Goal: Task Accomplishment & Management: Manage account settings

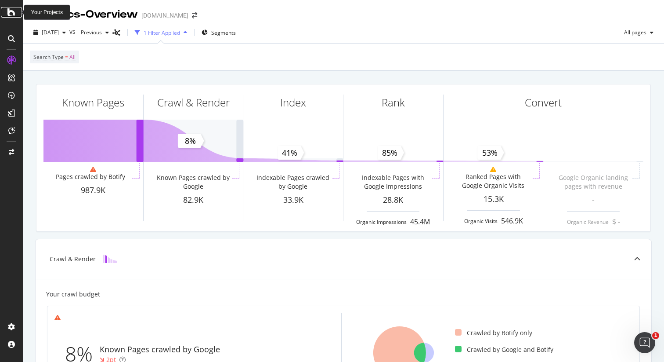
click at [11, 14] on icon at bounding box center [11, 12] width 8 height 11
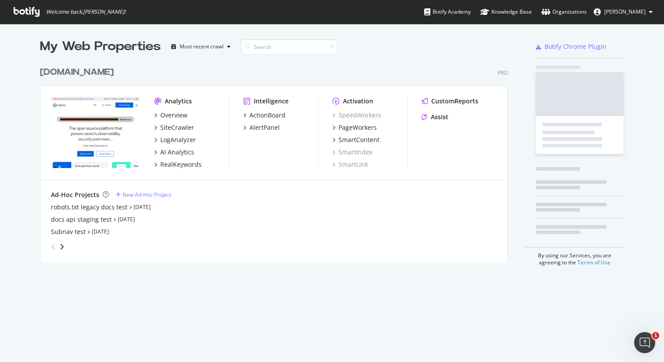
scroll to position [206, 475]
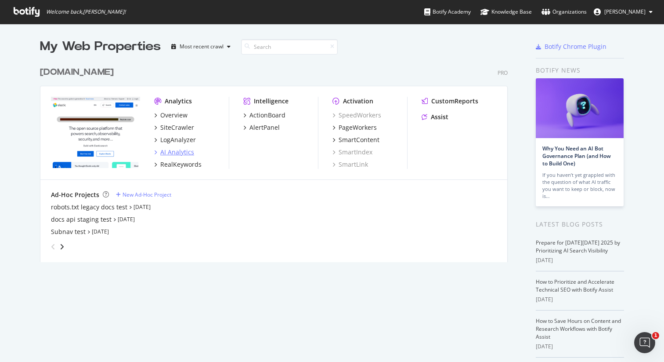
click at [175, 153] on div "AI Analytics" at bounding box center [177, 152] width 34 height 9
click at [106, 206] on div "robots.txt legacy docs test" at bounding box center [89, 207] width 76 height 9
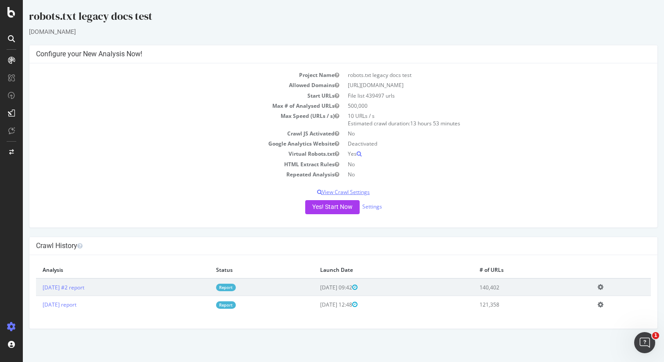
click at [340, 189] on p "View Crawl Settings" at bounding box center [343, 191] width 615 height 7
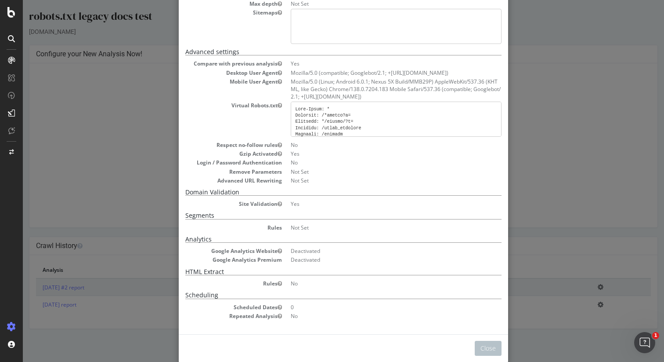
scroll to position [125, 0]
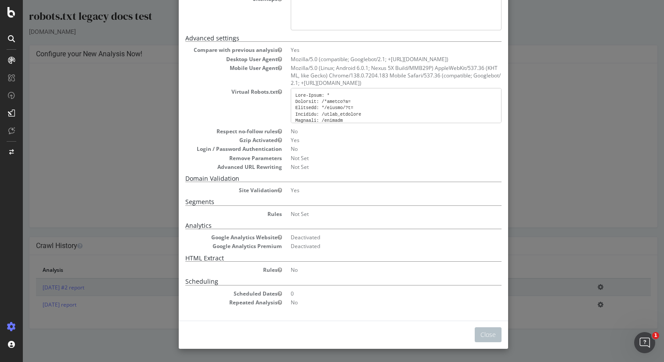
click at [597, 174] on div "× Close Project Settings Main Project Name robots.txt legacy docs test Start UR…" at bounding box center [343, 181] width 641 height 362
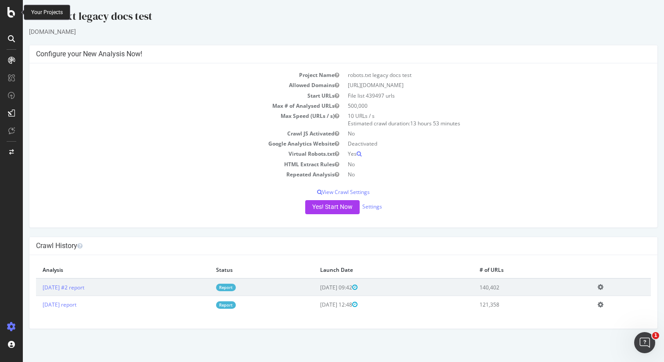
click at [11, 11] on icon at bounding box center [11, 12] width 8 height 11
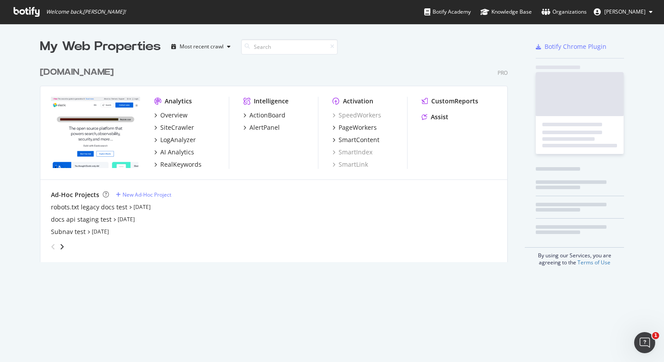
scroll to position [362, 664]
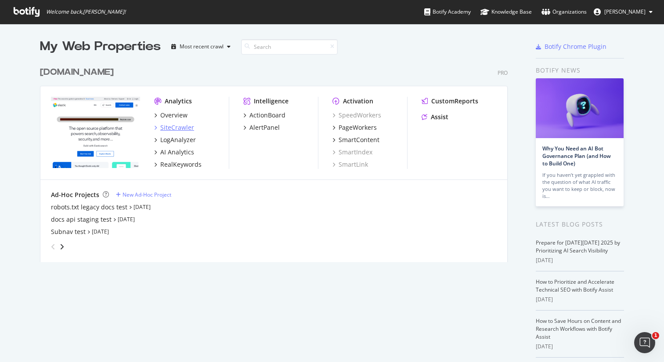
click at [174, 125] on div "SiteCrawler" at bounding box center [177, 127] width 34 height 9
click at [105, 207] on div "robots.txt legacy docs test" at bounding box center [89, 207] width 76 height 9
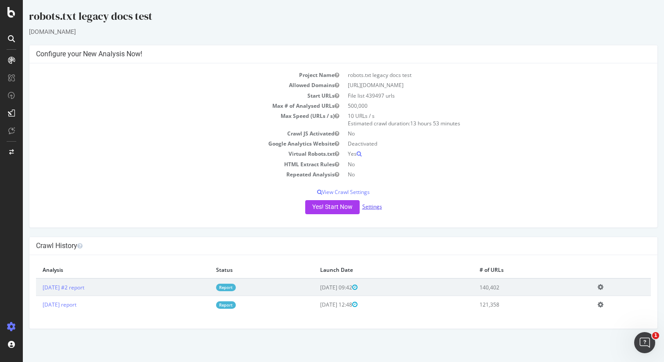
click at [374, 204] on link "Settings" at bounding box center [372, 206] width 20 height 7
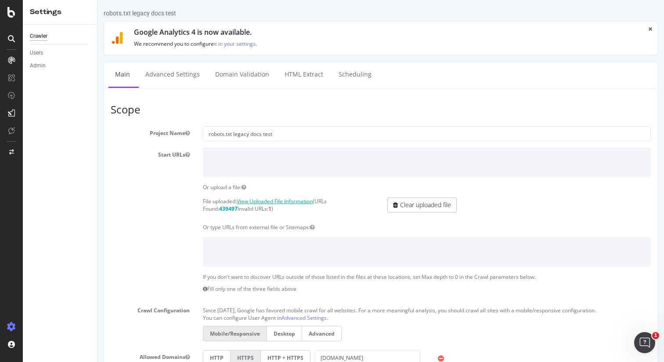
click at [300, 200] on link "View Uploaded File Information" at bounding box center [275, 200] width 76 height 7
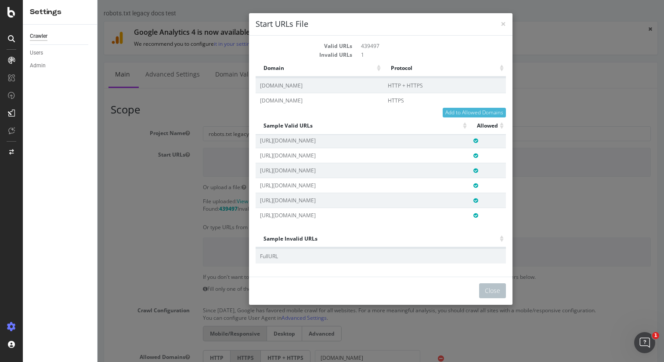
scroll to position [1729, 0]
click at [492, 288] on button "Close" at bounding box center [492, 290] width 27 height 15
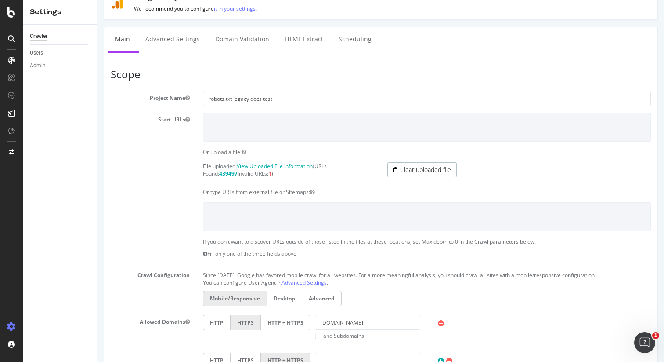
scroll to position [0, 0]
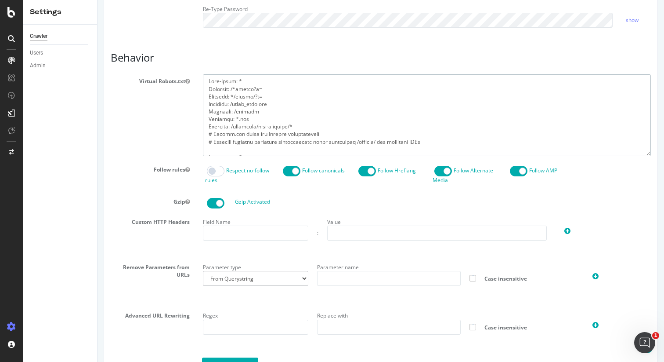
drag, startPoint x: 257, startPoint y: 148, endPoint x: 147, endPoint y: 44, distance: 151.3
click at [147, 44] on div "Report features Content Quality Evaluate Content Quality Identify areas of your…" at bounding box center [381, 57] width 540 height 691
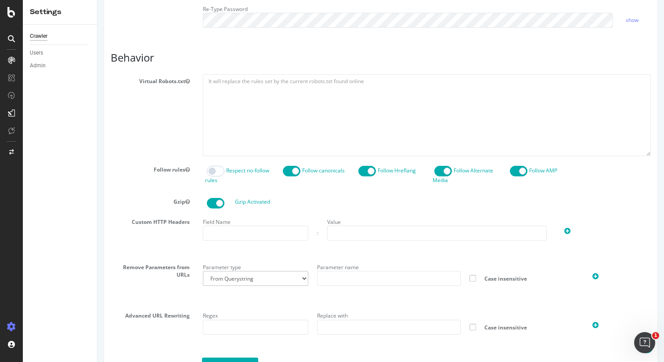
click at [171, 48] on div "Report features Content Quality Evaluate Content Quality Identify areas of your…" at bounding box center [381, 57] width 540 height 691
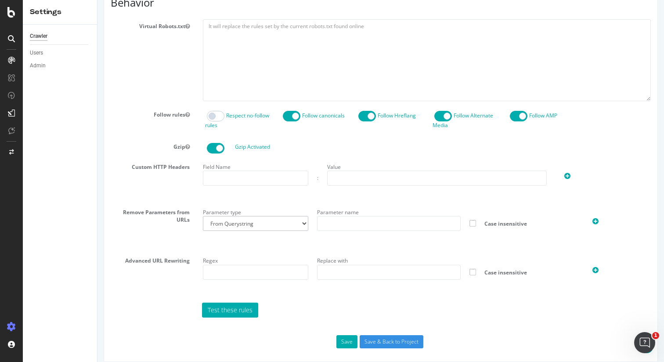
scroll to position [414, 0]
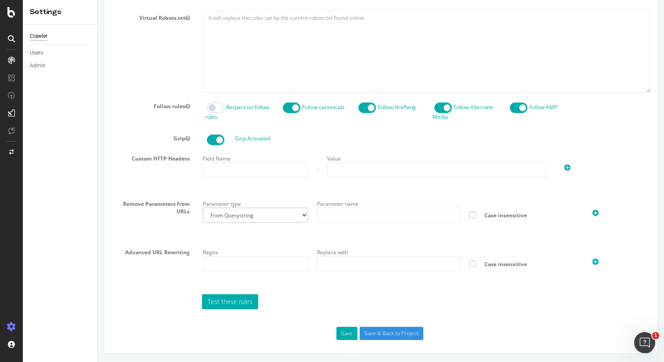
click at [152, 69] on div "Virtual Robots.txt" at bounding box center [380, 51] width 553 height 81
click at [376, 330] on input "Save & Back to Project" at bounding box center [392, 332] width 64 height 13
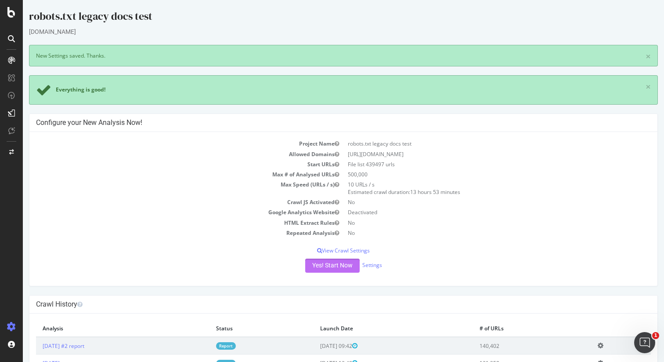
click at [336, 264] on button "Yes! Start Now" at bounding box center [332, 265] width 54 height 14
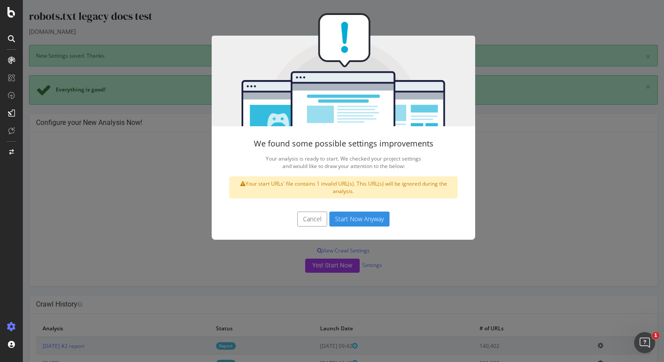
click at [362, 216] on button "Start Now Anyway" at bounding box center [359, 218] width 60 height 15
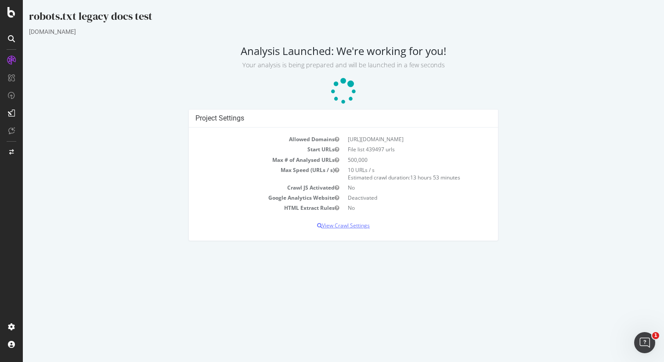
click at [348, 228] on p "View Crawl Settings" at bounding box center [343, 224] width 296 height 7
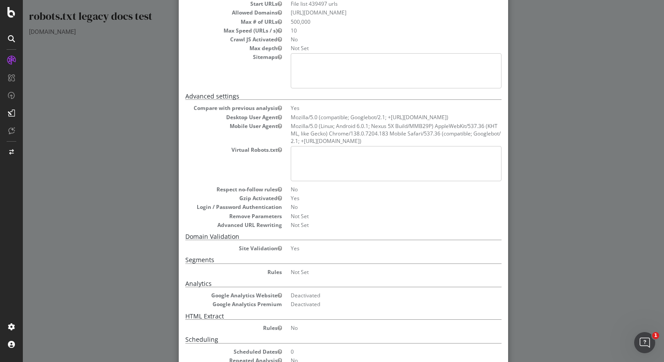
scroll to position [125, 0]
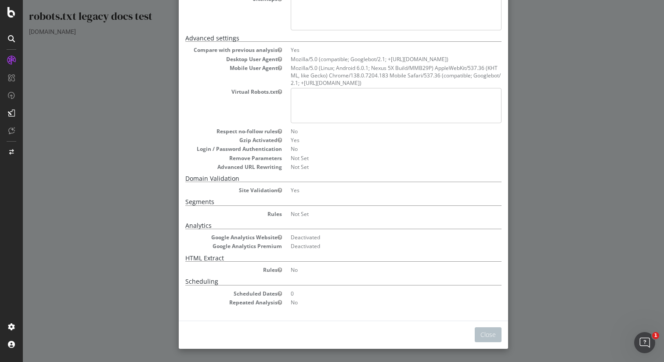
click at [563, 199] on div "× Close Analysis Settings Main Project Name robots.txt legacy docs test Start U…" at bounding box center [343, 181] width 641 height 362
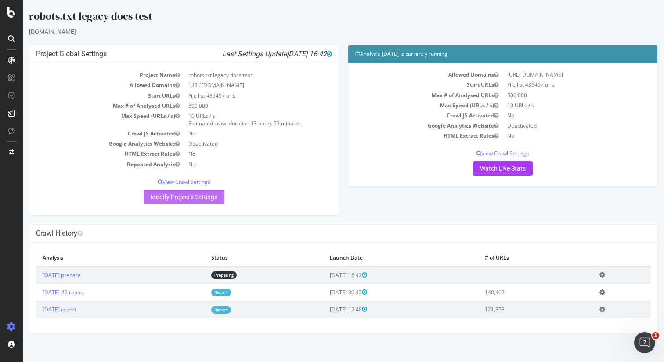
click at [203, 195] on link "Modify Project's Settings" at bounding box center [184, 197] width 81 height 14
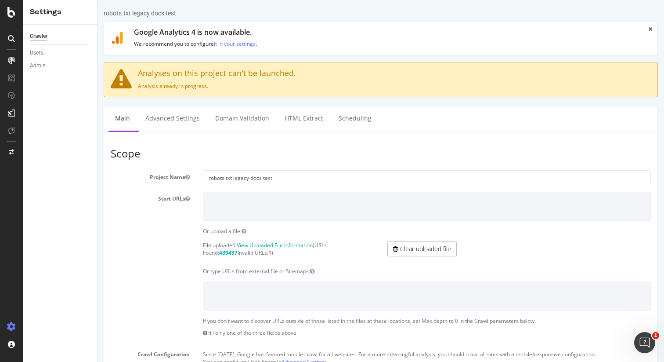
click at [647, 29] on div "Google Analytics 4 is now available. We recommend you to configure it in your s…" at bounding box center [381, 38] width 554 height 34
click at [651, 29] on icon at bounding box center [650, 28] width 4 height 5
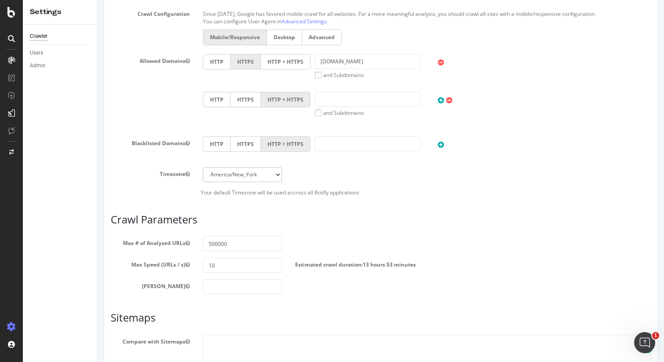
scroll to position [388, 0]
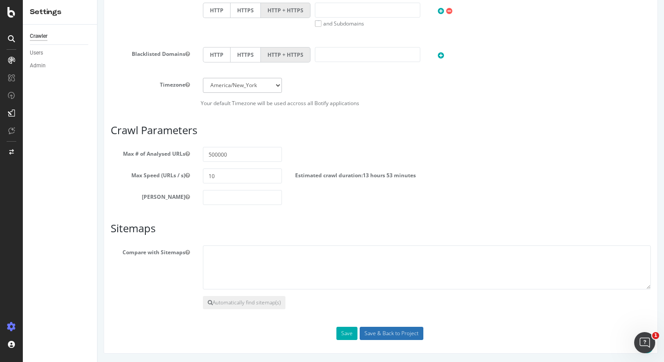
click at [398, 330] on input "Save & Back to Project" at bounding box center [392, 332] width 64 height 13
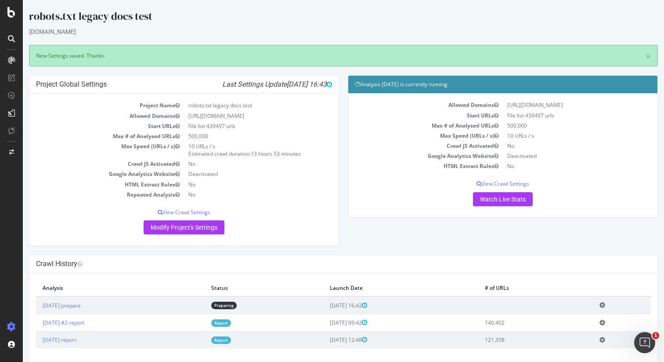
scroll to position [11, 0]
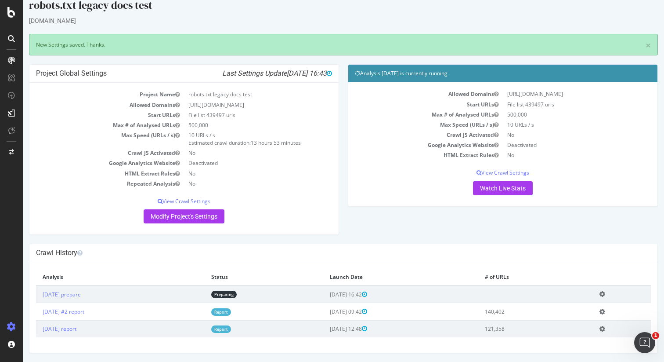
click at [605, 295] on icon at bounding box center [603, 293] width 6 height 7
click at [596, 318] on link "Delete analysis" at bounding box center [570, 319] width 70 height 12
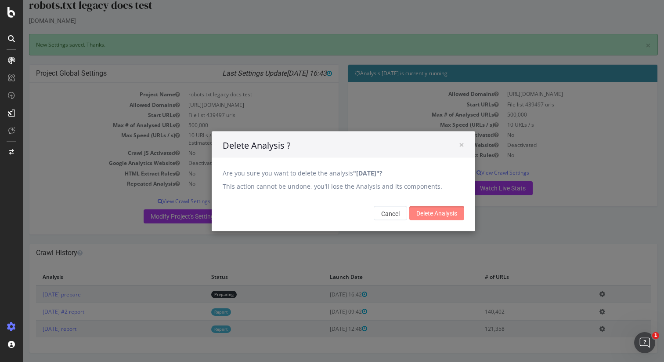
click at [437, 215] on input "Delete Analysis" at bounding box center [436, 213] width 55 height 14
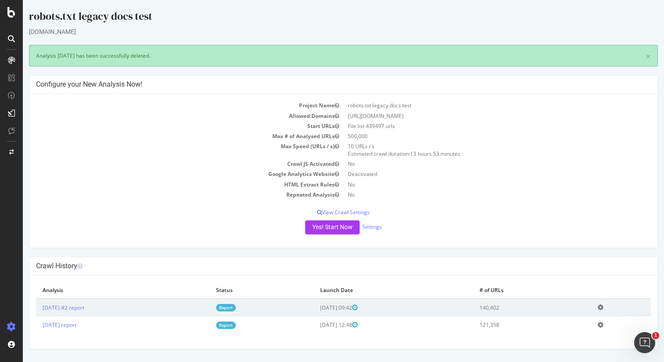
scroll to position [0, 0]
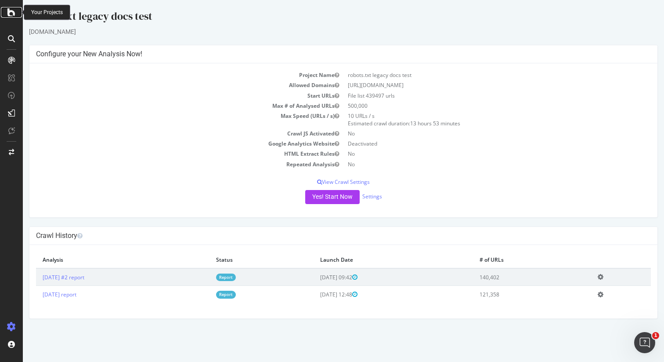
click at [14, 12] on icon at bounding box center [11, 12] width 8 height 11
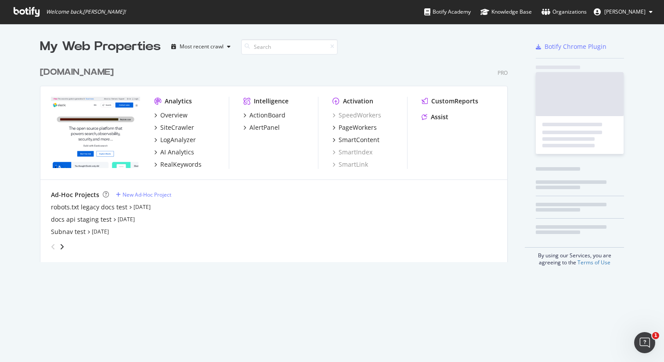
scroll to position [362, 664]
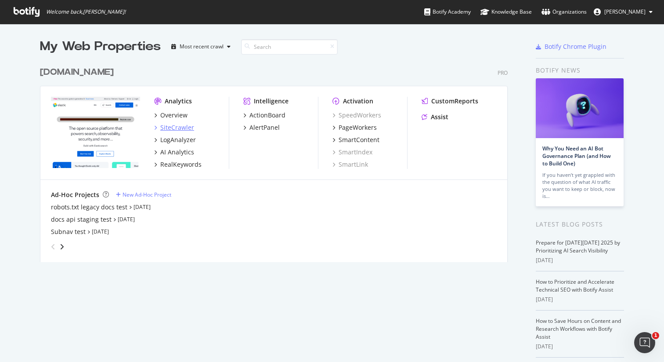
click at [179, 124] on div "SiteCrawler" at bounding box center [177, 127] width 34 height 9
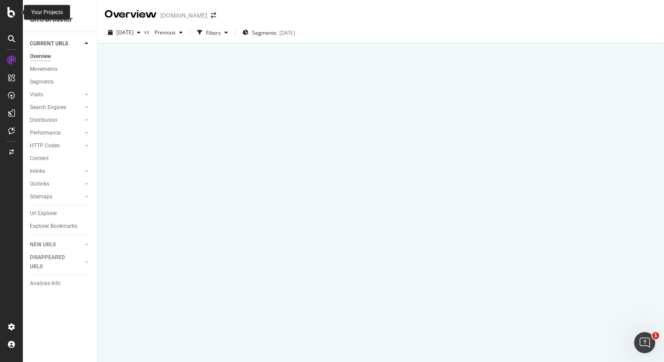
click at [11, 14] on icon at bounding box center [11, 12] width 8 height 11
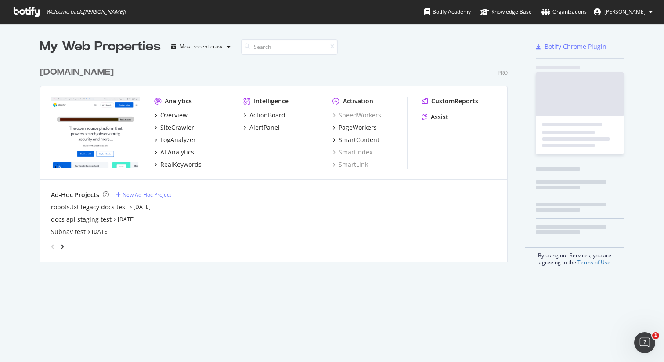
scroll to position [362, 664]
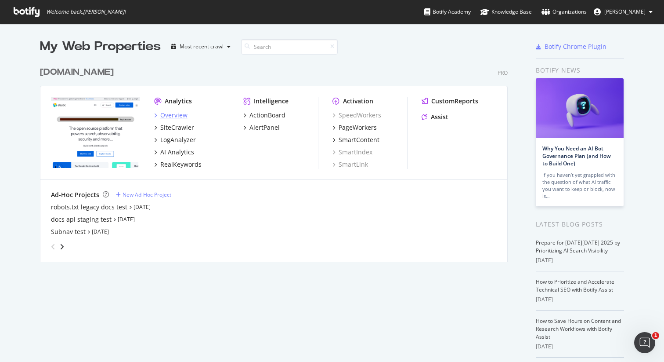
click at [173, 116] on div "Overview" at bounding box center [173, 115] width 27 height 9
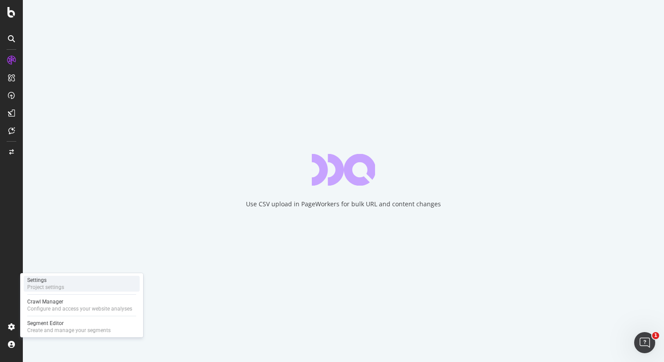
click at [38, 282] on div "Settings" at bounding box center [45, 279] width 37 height 7
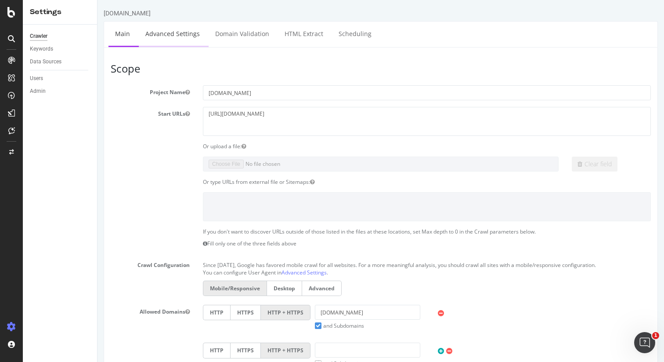
click at [178, 32] on link "Advanced Settings" at bounding box center [173, 34] width 68 height 24
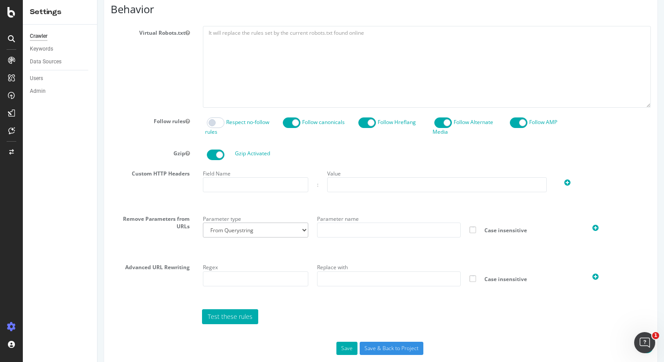
scroll to position [414, 0]
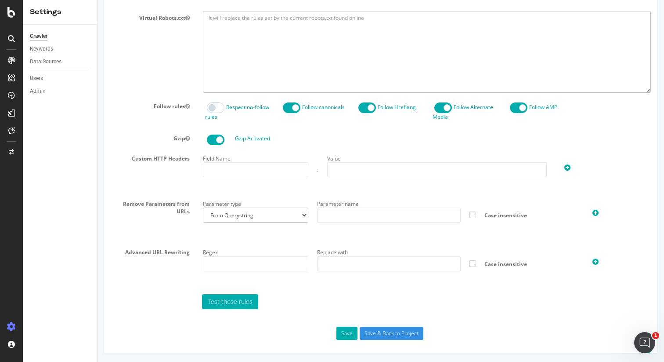
click at [446, 60] on textarea at bounding box center [427, 51] width 448 height 81
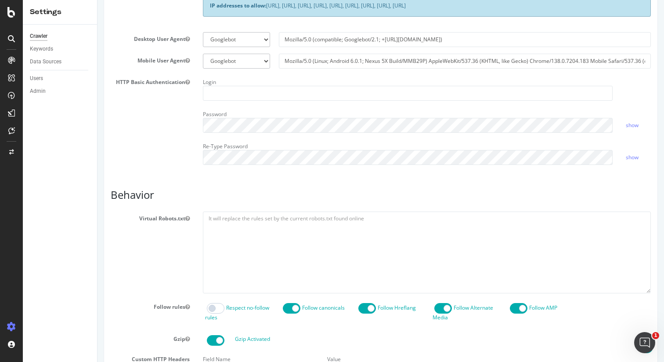
scroll to position [208, 0]
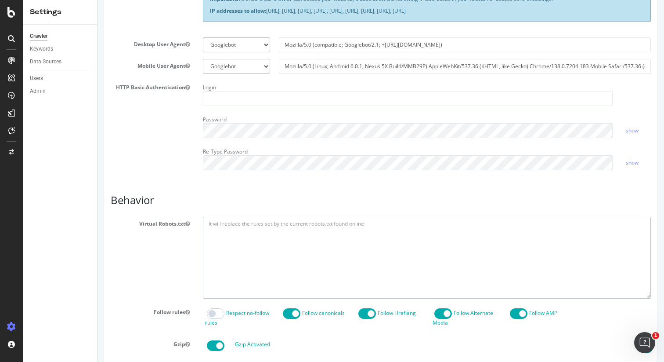
paste textarea "# Robots.txt rules for [DOMAIN_NAME] User-agent: * # --- Existing rules you pro…"
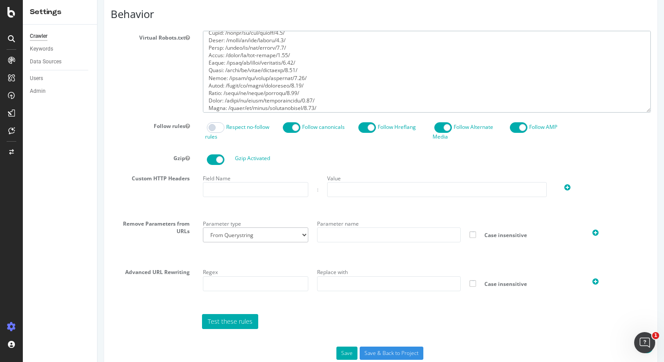
scroll to position [414, 0]
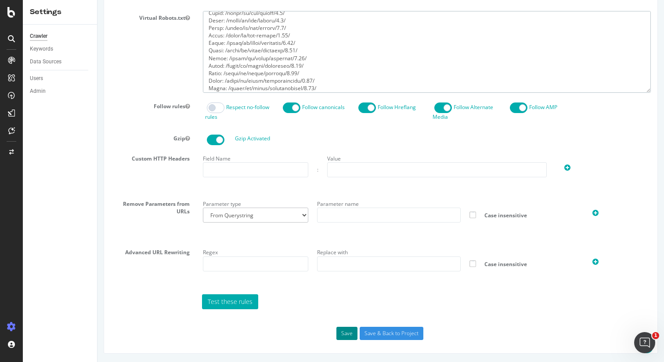
type textarea "# Robots.txt rules for [DOMAIN_NAME] User-agent: * # --- Existing rules you pro…"
click at [350, 333] on button "Save" at bounding box center [346, 332] width 21 height 13
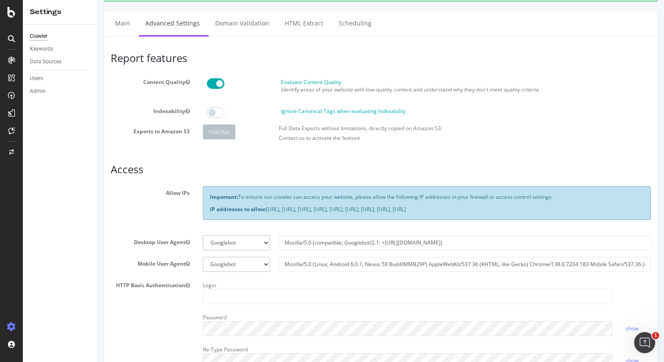
scroll to position [0, 0]
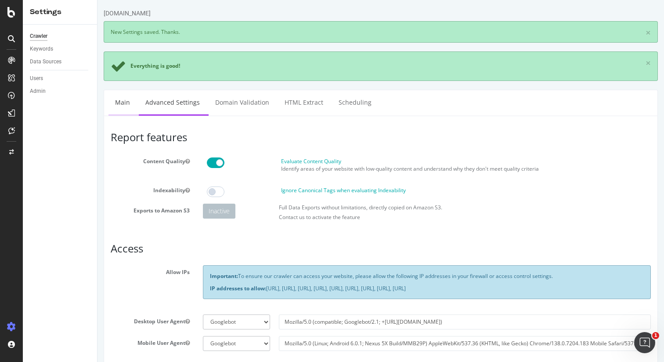
click at [123, 104] on link "Main" at bounding box center [122, 102] width 28 height 24
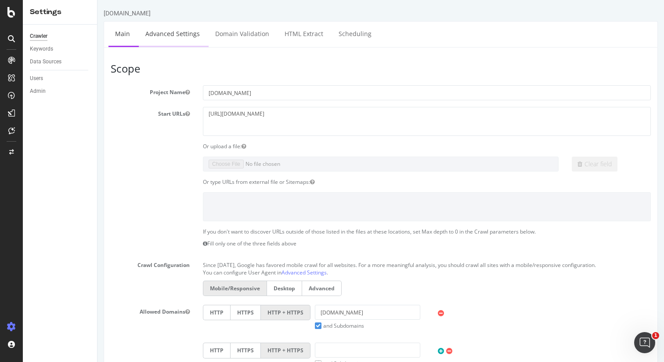
click at [182, 40] on link "Advanced Settings" at bounding box center [173, 34] width 68 height 24
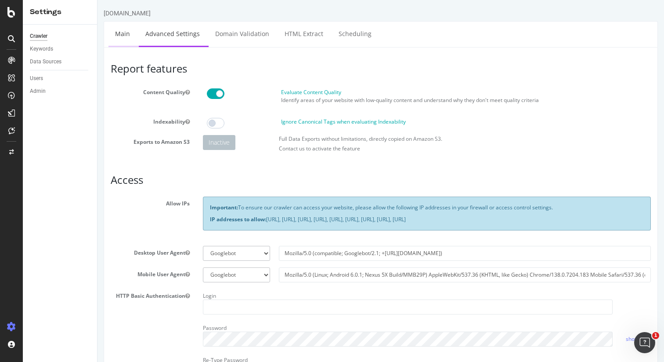
click at [125, 33] on link "Main" at bounding box center [122, 34] width 28 height 24
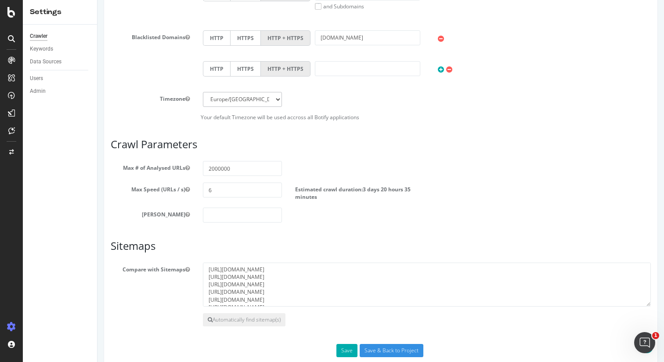
scroll to position [374, 0]
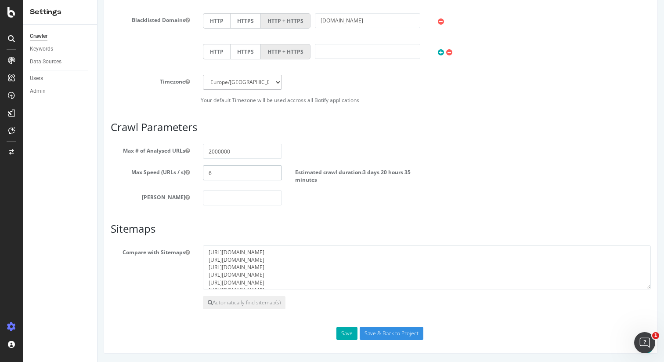
drag, startPoint x: 214, startPoint y: 173, endPoint x: 201, endPoint y: 173, distance: 13.2
click at [201, 173] on div "6" at bounding box center [242, 172] width 92 height 15
type input "7"
drag, startPoint x: 164, startPoint y: 273, endPoint x: 181, endPoint y: 279, distance: 18.5
click at [165, 274] on div "Compare with Sitemaps [URL][DOMAIN_NAME] [URL][DOMAIN_NAME] [URL][DOMAIN_NAME] …" at bounding box center [380, 267] width 553 height 44
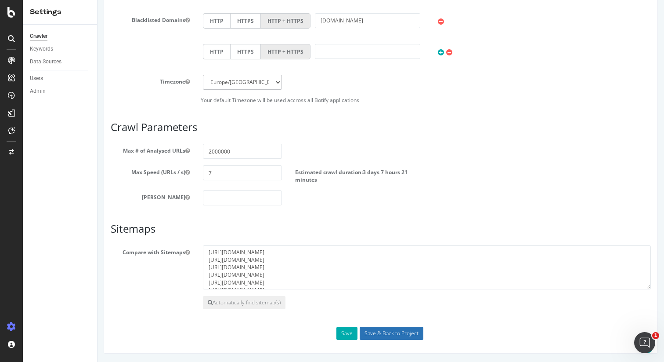
click at [373, 333] on input "Save & Back to Project" at bounding box center [392, 332] width 64 height 13
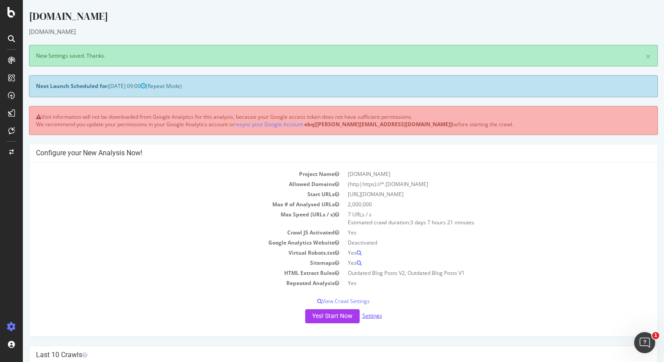
click at [372, 313] on link "Settings" at bounding box center [372, 314] width 20 height 7
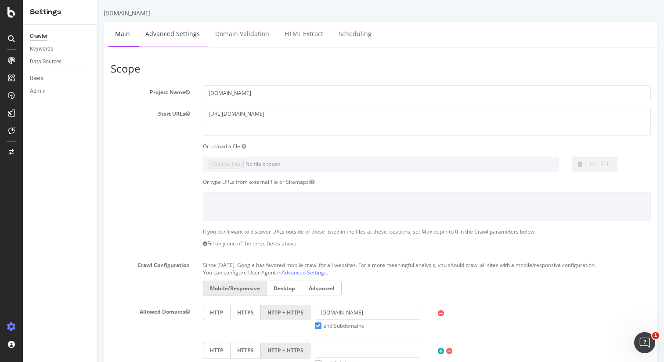
click at [192, 33] on link "Advanced Settings" at bounding box center [173, 34] width 68 height 24
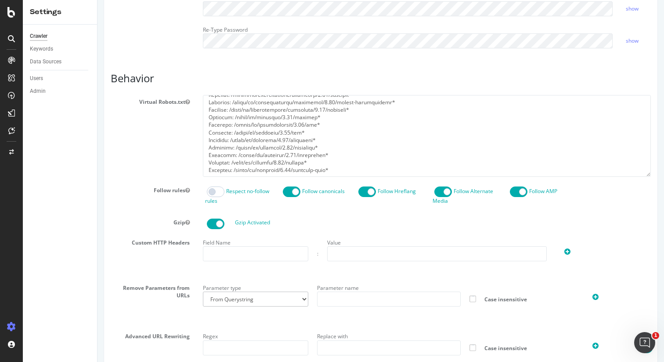
scroll to position [414, 0]
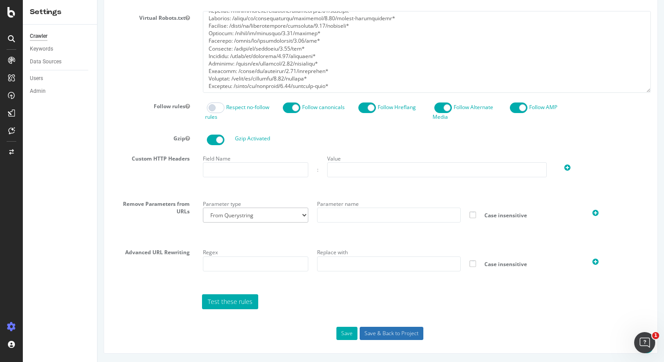
click at [413, 331] on input "Save & Back to Project" at bounding box center [392, 332] width 64 height 13
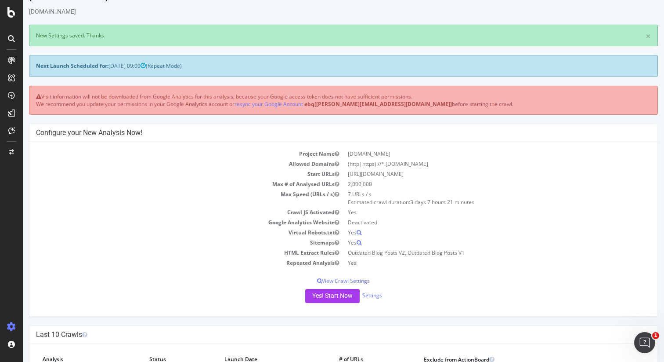
scroll to position [20, 0]
click at [333, 295] on button "Yes! Start Now" at bounding box center [332, 296] width 54 height 14
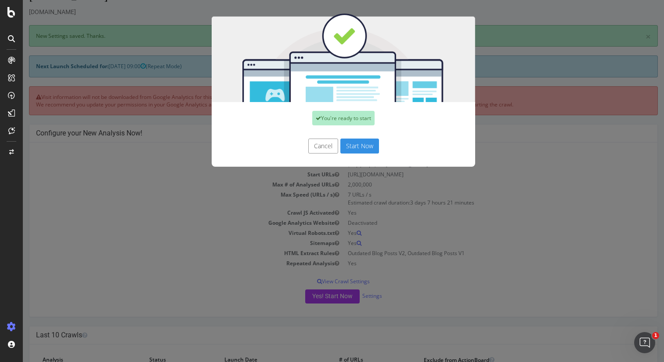
click at [358, 146] on button "Start Now" at bounding box center [359, 145] width 39 height 15
